Goal: Task Accomplishment & Management: Use online tool/utility

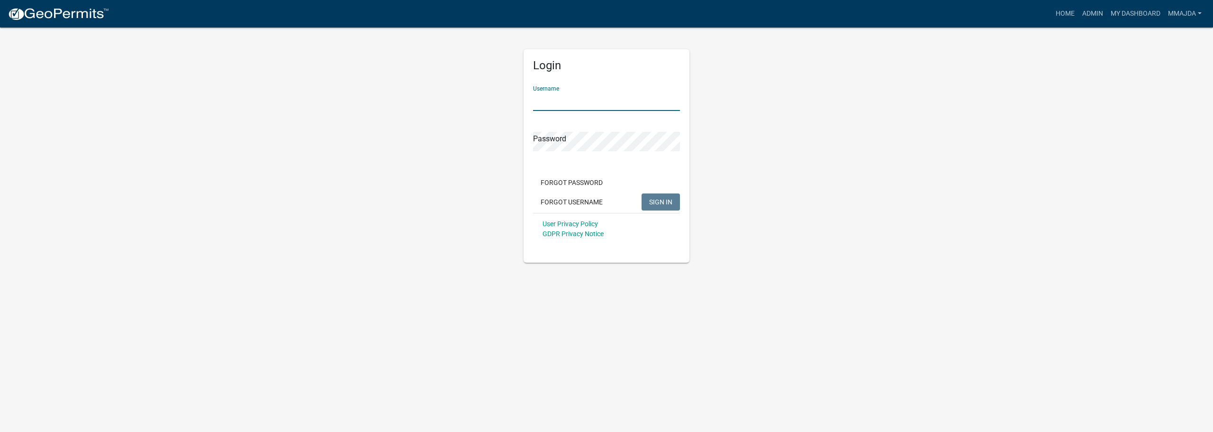
click at [568, 101] on input "Username" at bounding box center [606, 100] width 147 height 19
type input "mmajda"
click at [663, 201] on span "SIGN IN" at bounding box center [660, 202] width 23 height 8
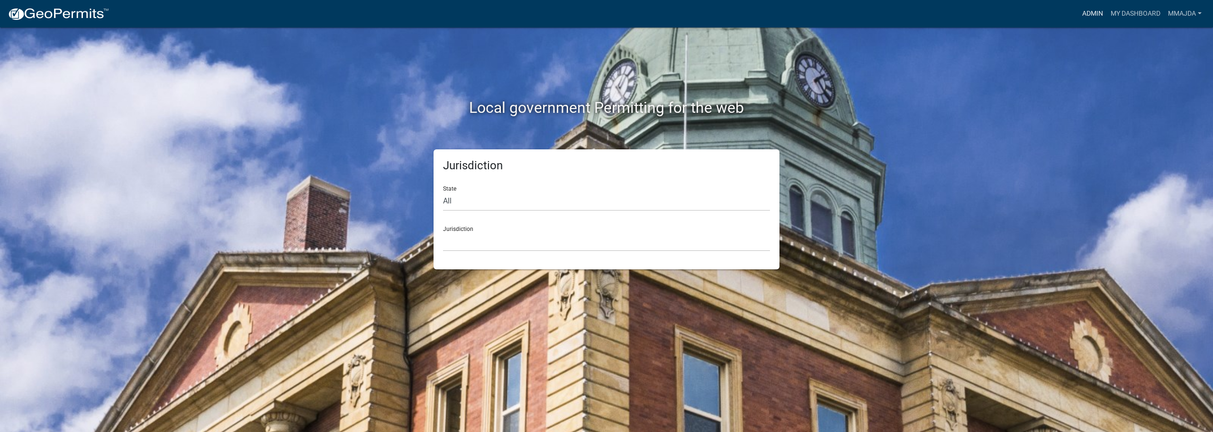
click at [1098, 14] on link "Admin" at bounding box center [1092, 14] width 28 height 18
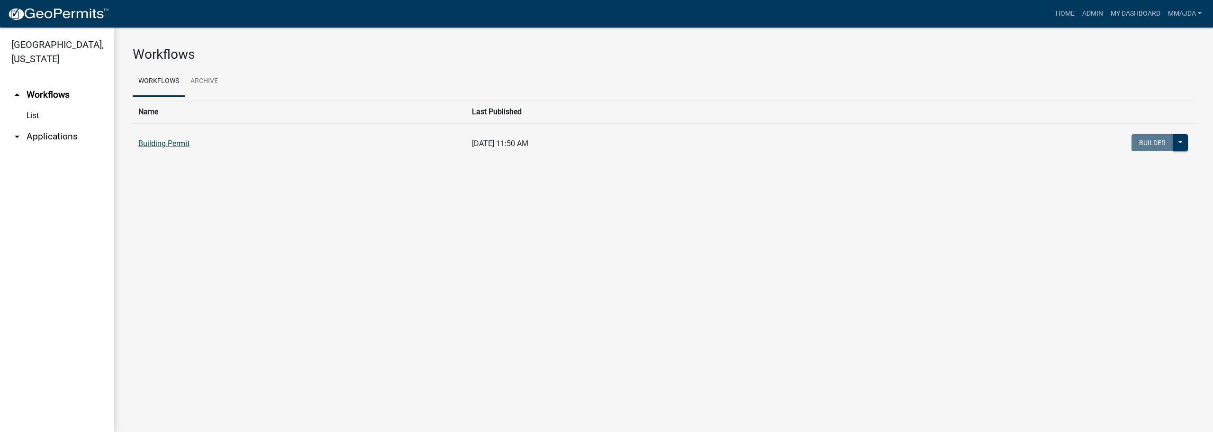
click at [186, 142] on link "Building Permit" at bounding box center [163, 143] width 51 height 9
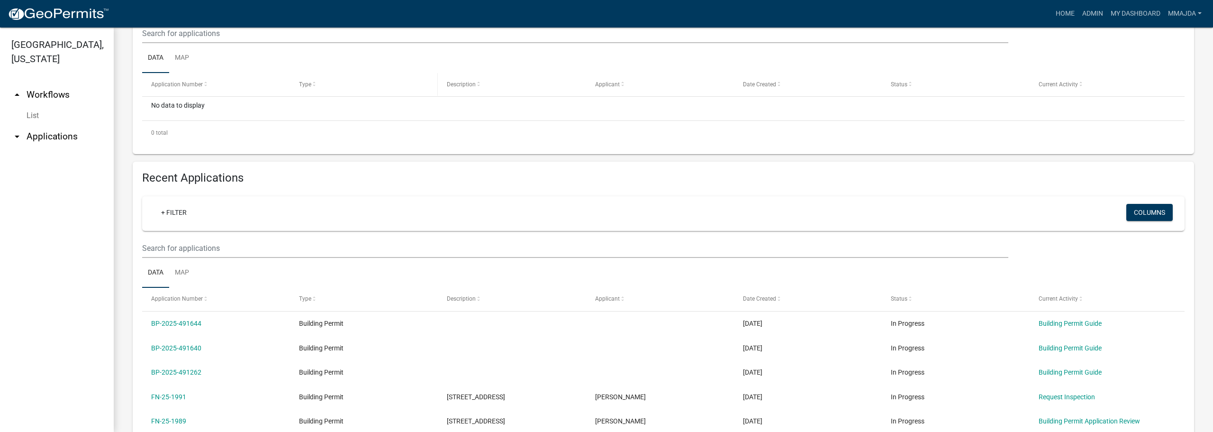
scroll to position [237, 0]
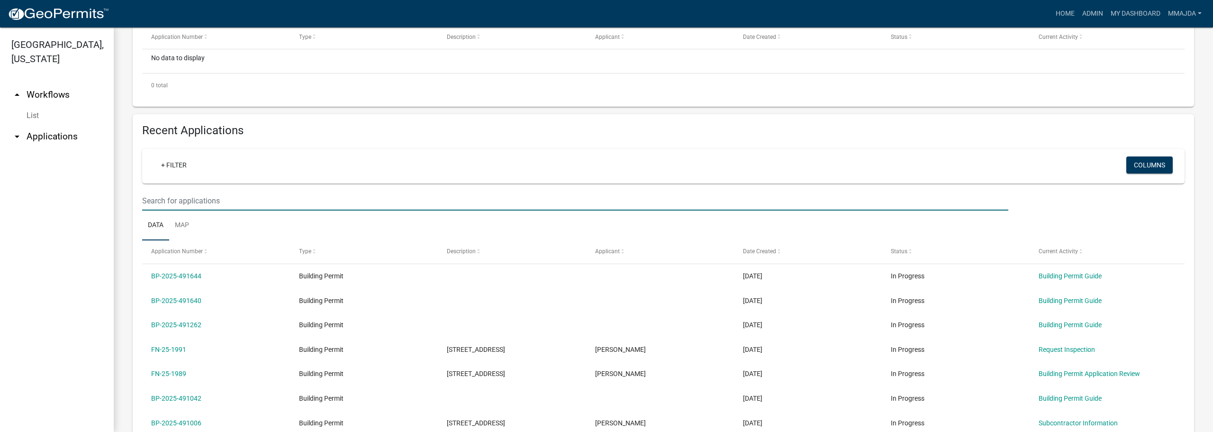
click at [212, 202] on input "text" at bounding box center [575, 200] width 866 height 19
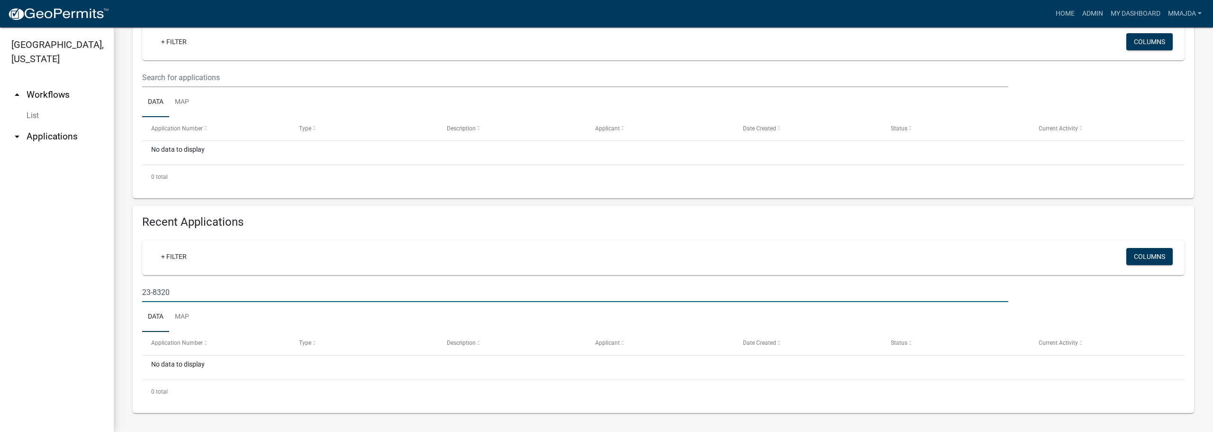
scroll to position [145, 0]
type input "23-8320"
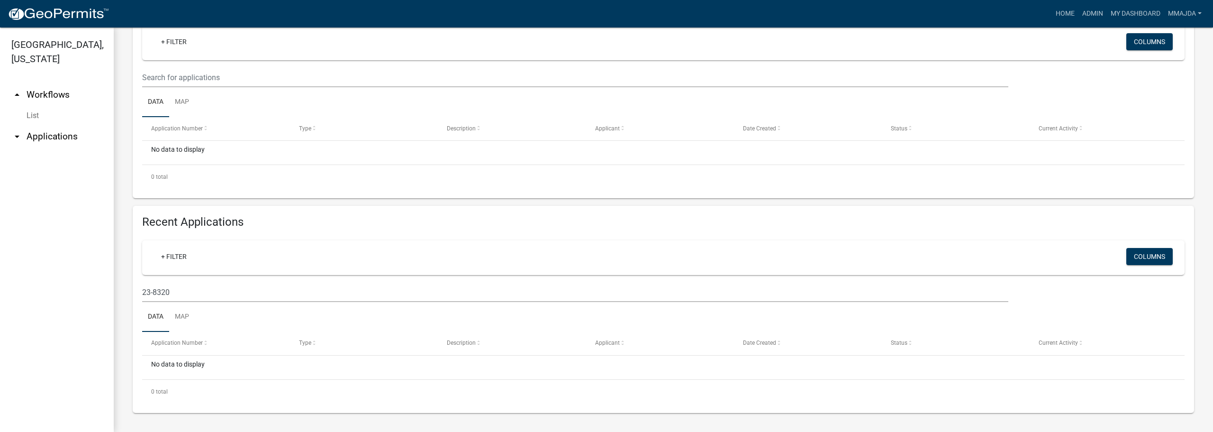
click at [15, 131] on icon "arrow_drop_down" at bounding box center [16, 136] width 11 height 11
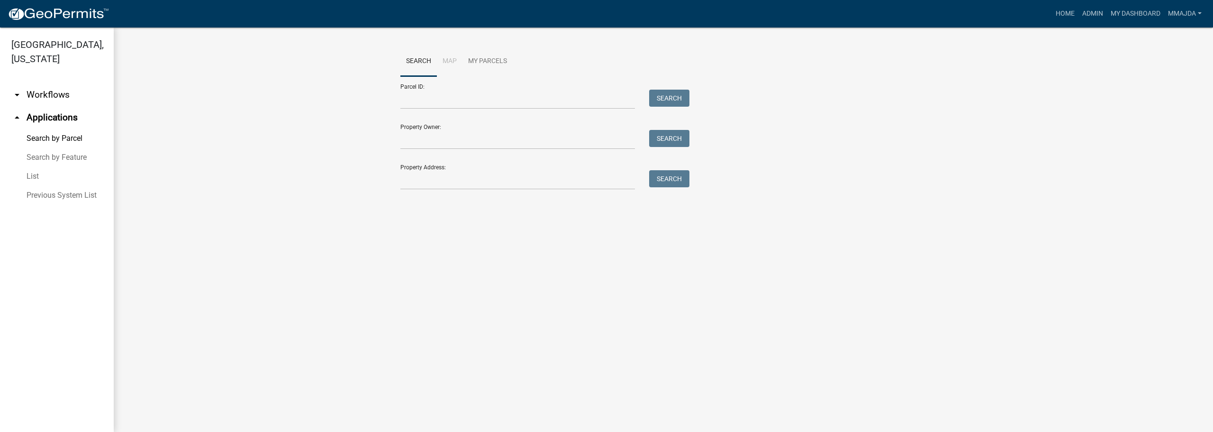
click at [60, 186] on link "Previous System List" at bounding box center [57, 195] width 114 height 19
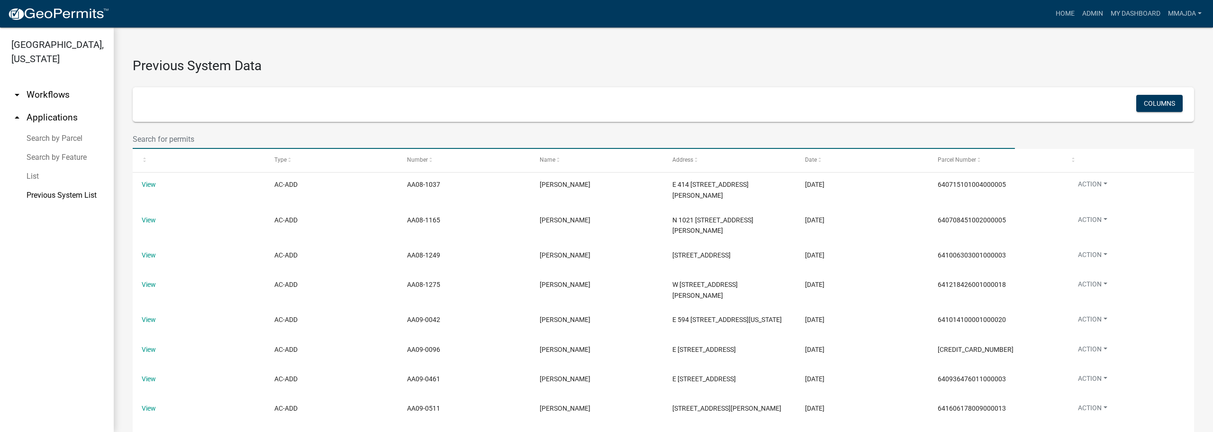
click at [186, 137] on input "text" at bounding box center [574, 138] width 882 height 19
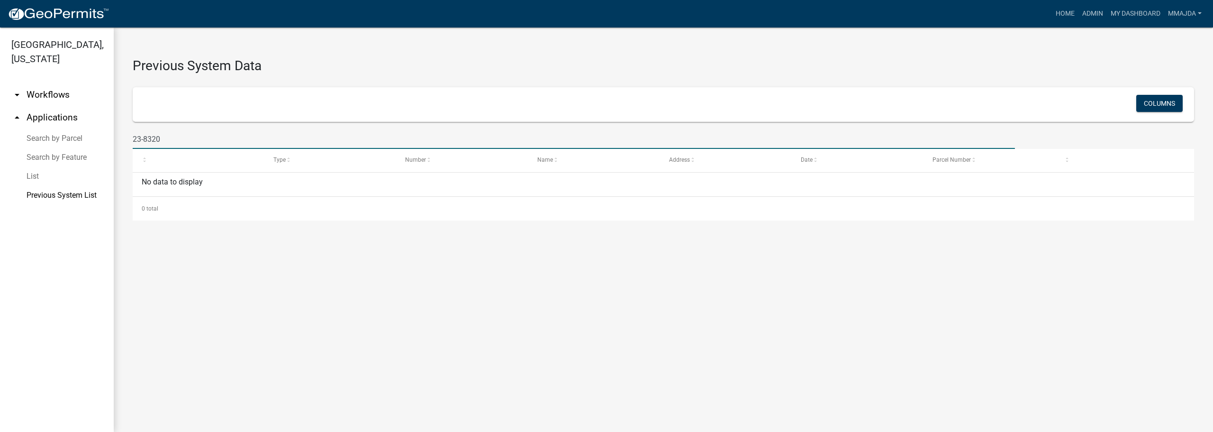
type input "23-8320"
